Goal: Use online tool/utility

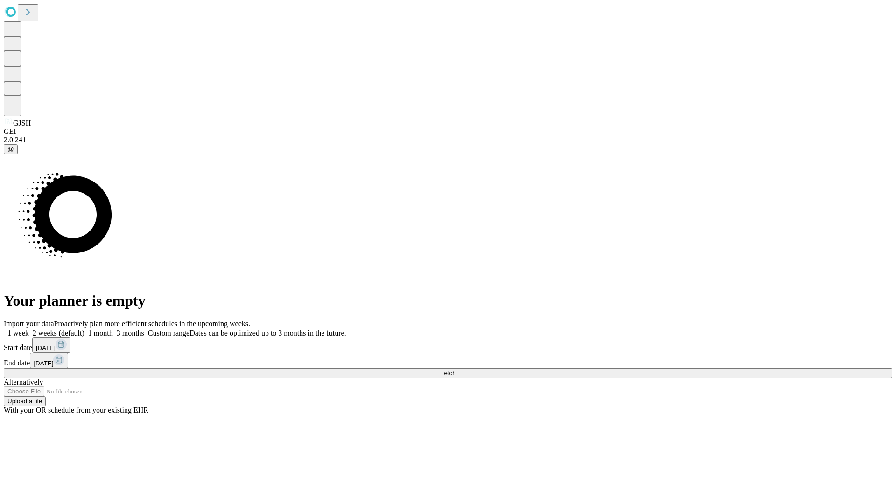
click at [455, 370] on span "Fetch" at bounding box center [447, 373] width 15 height 7
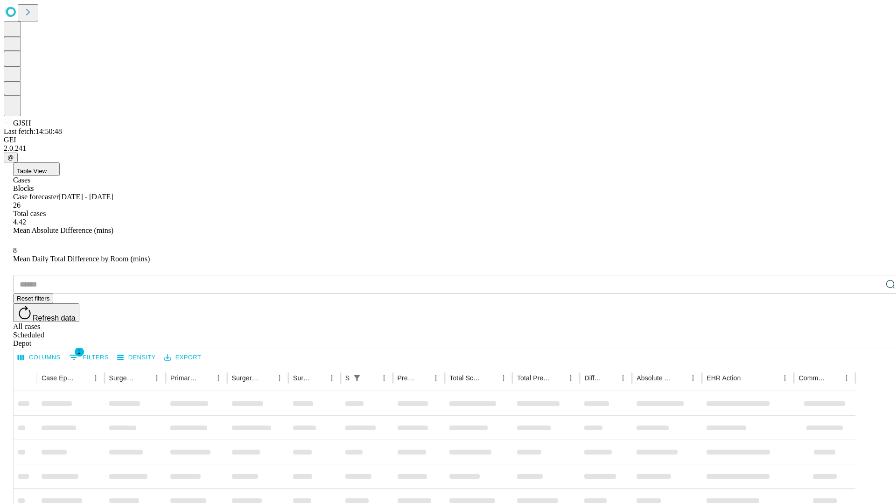
click at [47, 167] on span "Table View" at bounding box center [32, 170] width 30 height 7
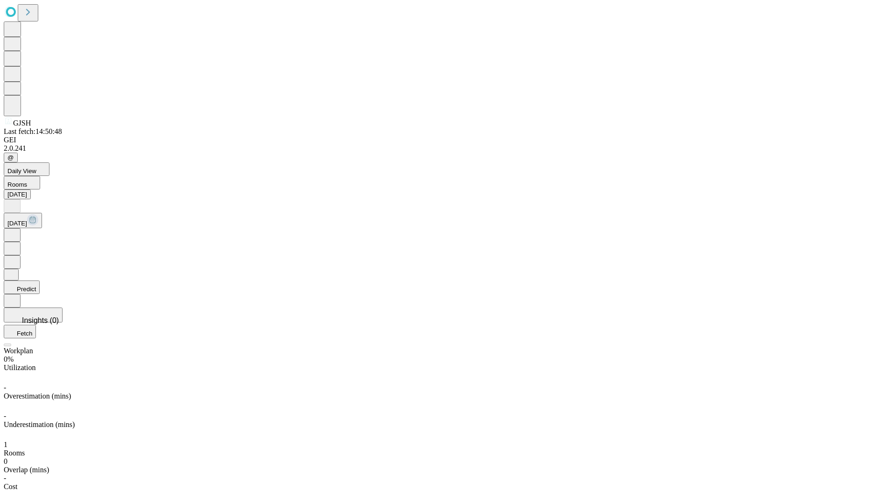
click at [40, 280] on button "Predict" at bounding box center [22, 287] width 36 height 14
